Goal: Find specific page/section: Find specific page/section

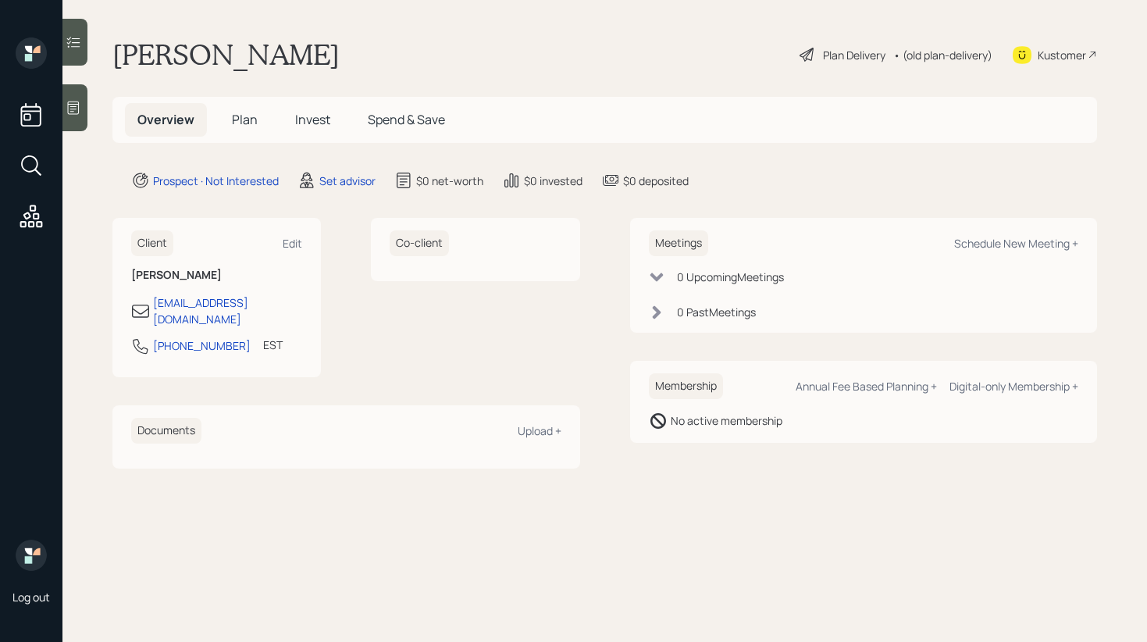
click at [383, 36] on main "[PERSON_NAME] Plan Delivery • (old plan-delivery) Kustomer Overview Plan Invest…" at bounding box center [604, 321] width 1085 height 642
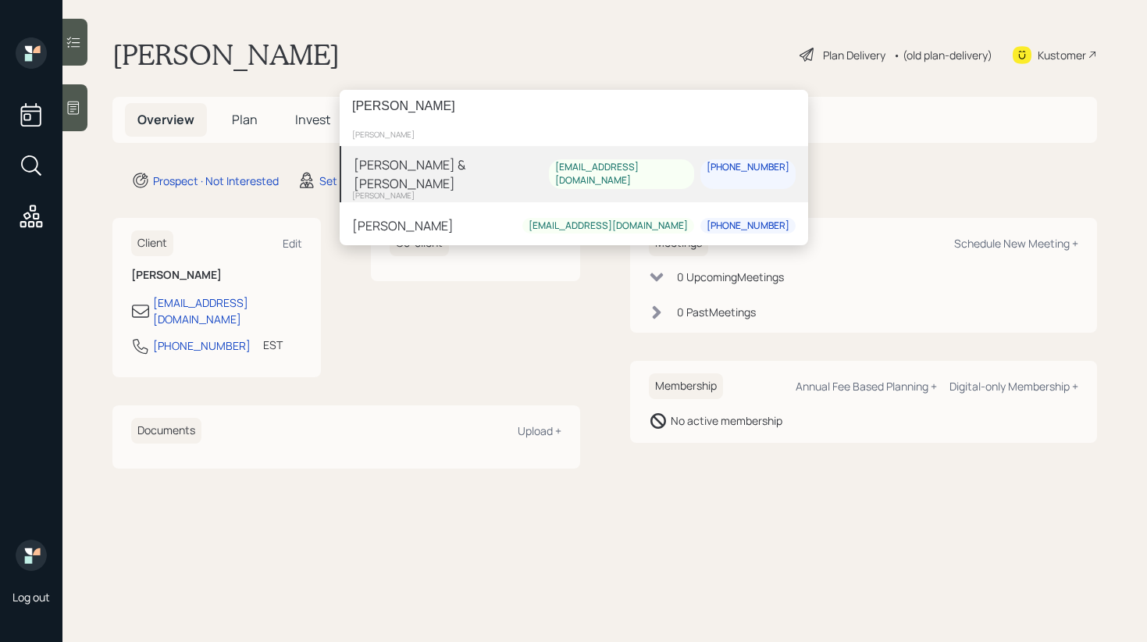
type input "[PERSON_NAME]"
click at [419, 170] on div "[PERSON_NAME] & [PERSON_NAME]" at bounding box center [451, 173] width 195 height 37
